Goal: Navigation & Orientation: Find specific page/section

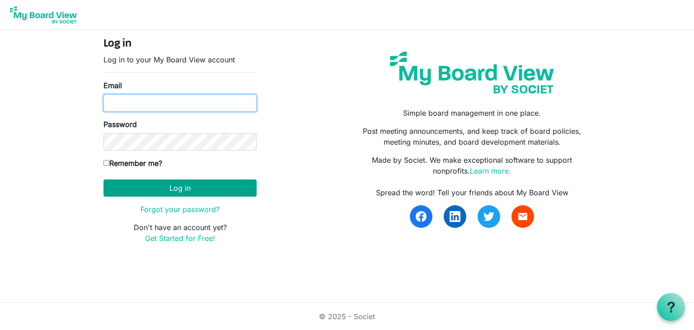
type input "[EMAIL_ADDRESS][DOMAIN_NAME]"
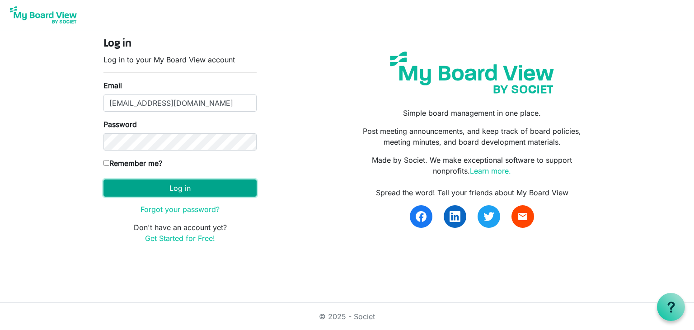
click at [171, 188] on button "Log in" at bounding box center [179, 187] width 153 height 17
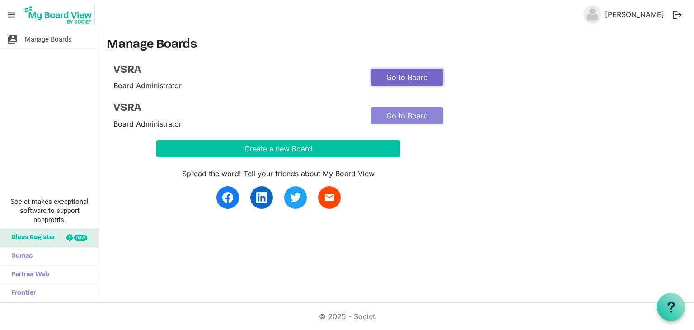
click at [422, 75] on link "Go to Board" at bounding box center [407, 77] width 72 height 17
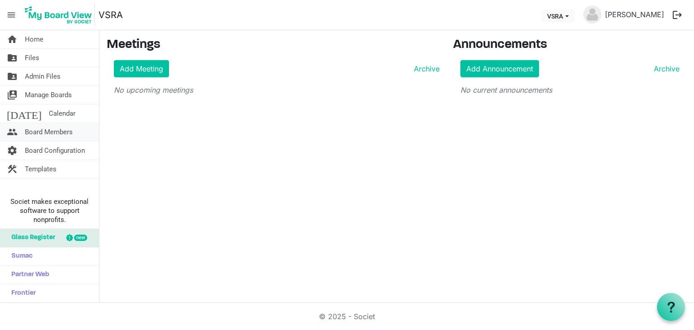
click at [52, 136] on span "Board Members" at bounding box center [49, 132] width 48 height 18
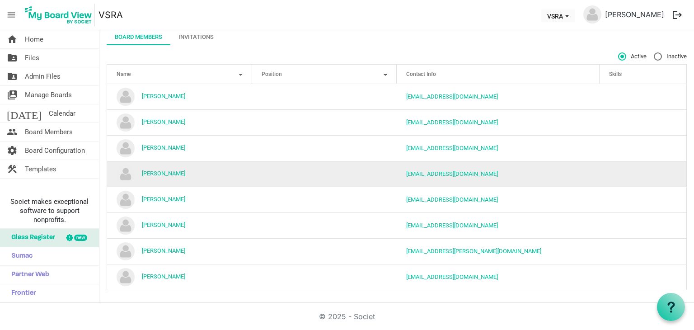
scroll to position [52, 0]
